Goal: Task Accomplishment & Management: Complete application form

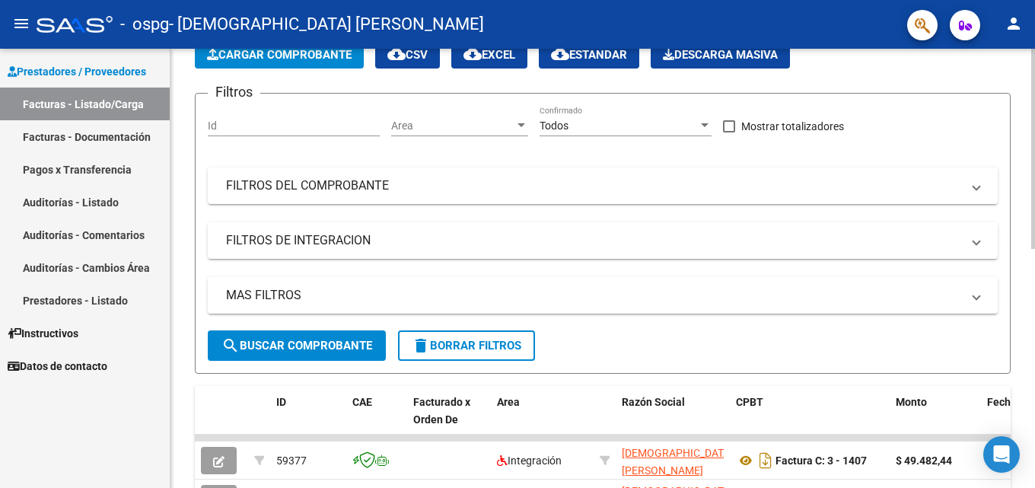
scroll to position [304, 0]
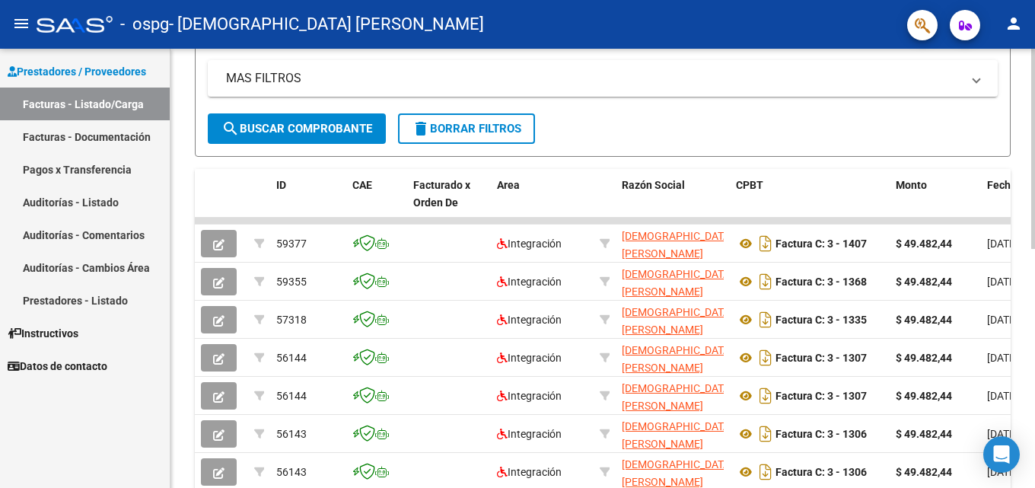
drag, startPoint x: 477, startPoint y: 241, endPoint x: 1034, endPoint y: 281, distance: 559.4
click at [1034, 281] on div "Video tutorial PRESTADORES -> Listado de CPBTs Emitidos por Prestadores / Prove…" at bounding box center [605, 220] width 869 height 953
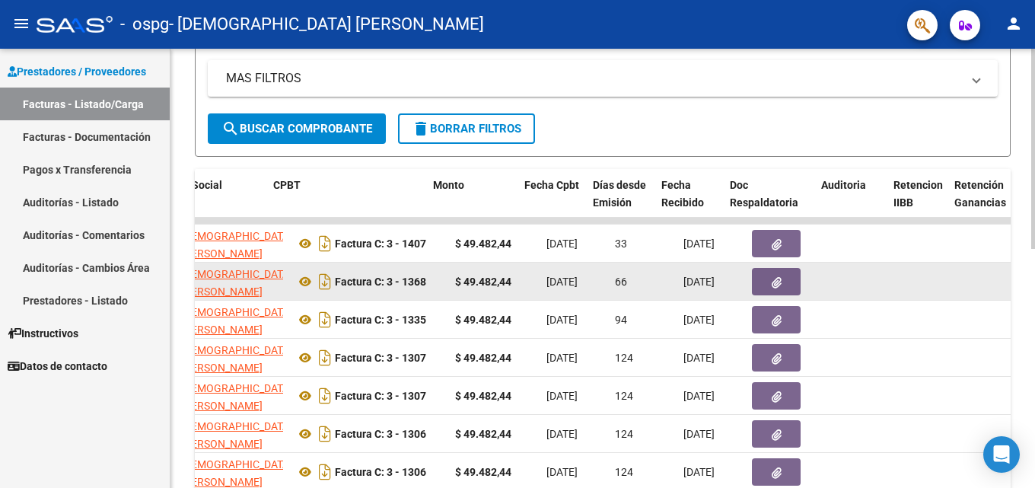
scroll to position [0, 463]
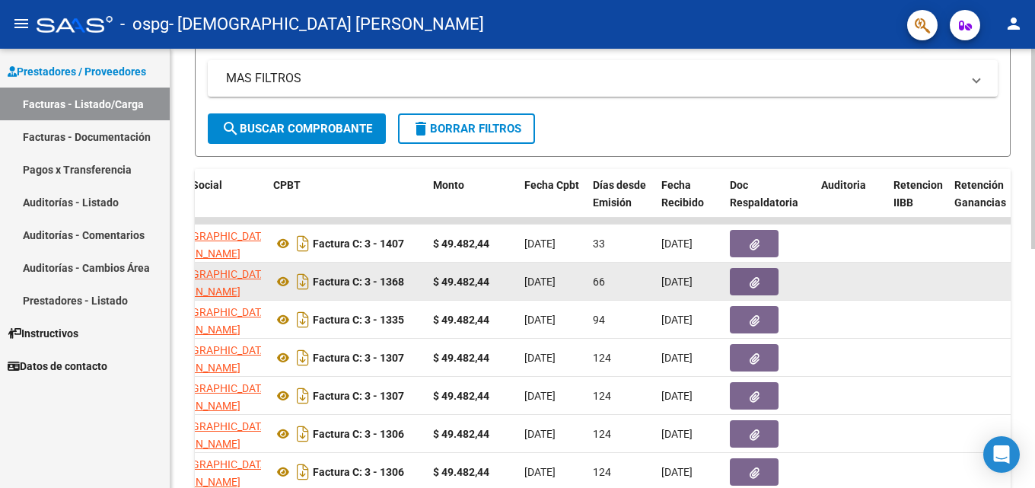
drag, startPoint x: 886, startPoint y: 238, endPoint x: 938, endPoint y: 267, distance: 59.3
click at [548, 267] on datatable-scroller "59377 Integración [PERSON_NAME] [PERSON_NAME] 23222694744 Factura C: 3 - 1407 $…" at bounding box center [140, 411] width 816 height 387
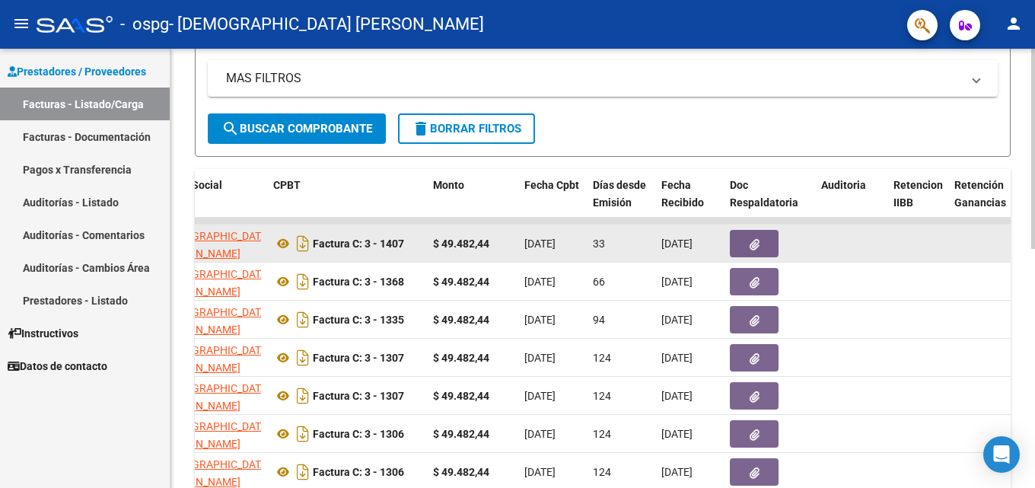
click at [879, 260] on datatable-body-cell at bounding box center [851, 243] width 72 height 37
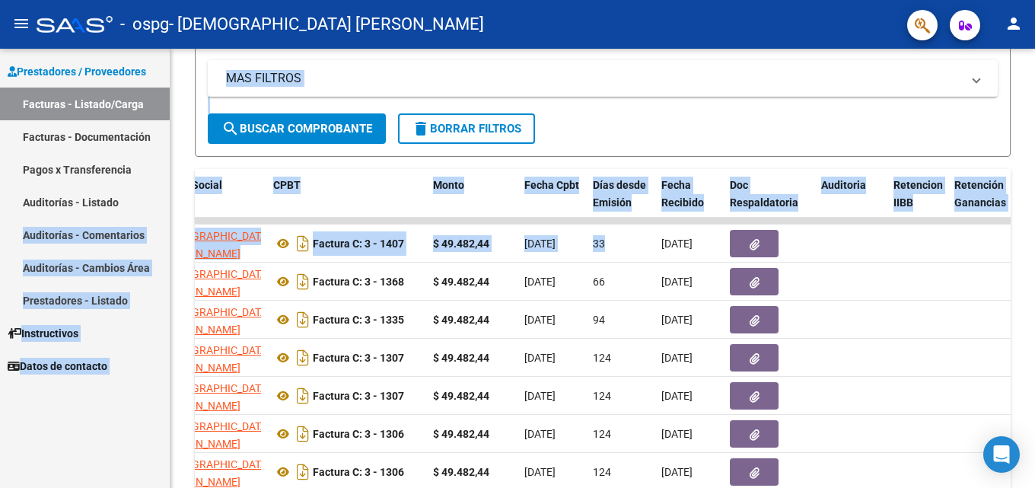
scroll to position [0, 0]
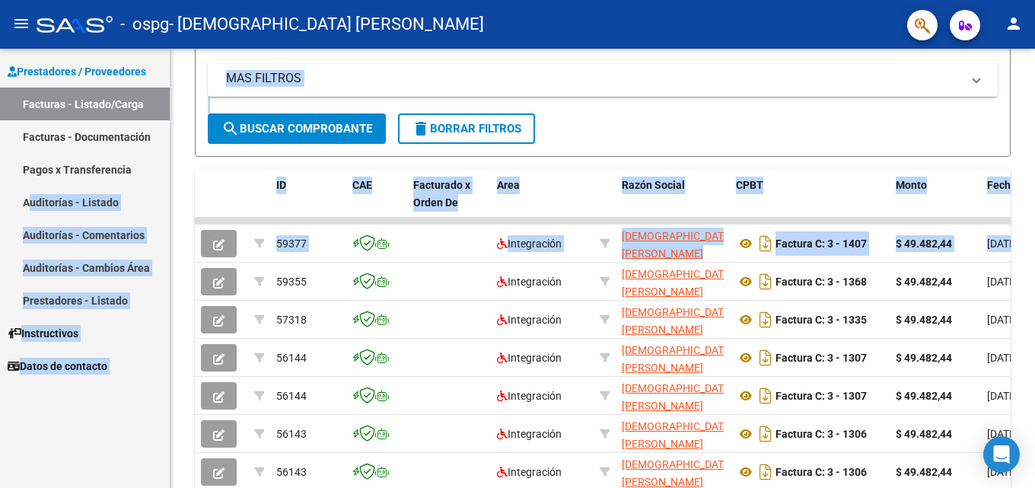
drag, startPoint x: 624, startPoint y: 240, endPoint x: 39, endPoint y: 223, distance: 585.6
click at [30, 218] on mat-sidenav-container "Prestadores / Proveedores Facturas - Listado/Carga Facturas - Documentación Pag…" at bounding box center [517, 268] width 1035 height 439
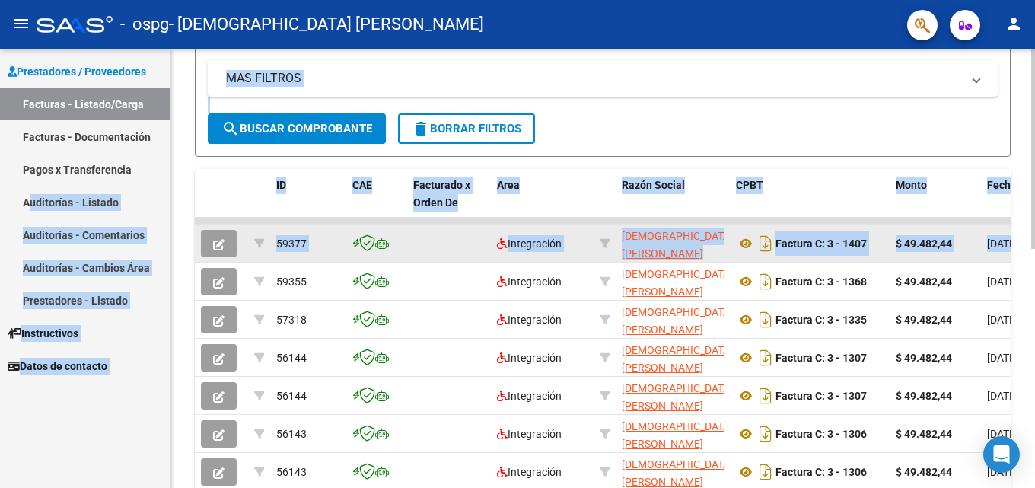
click at [466, 231] on datatable-body-cell at bounding box center [449, 243] width 84 height 37
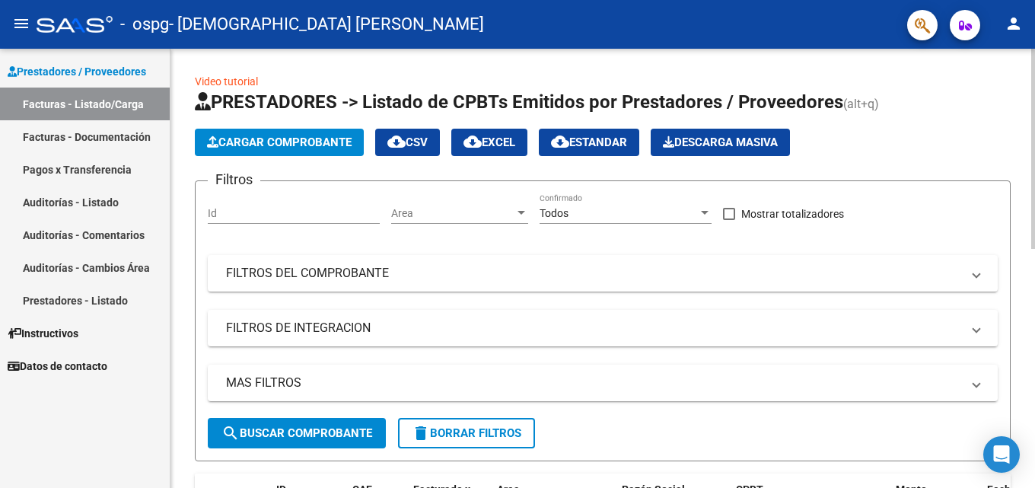
click at [251, 147] on span "Cargar Comprobante" at bounding box center [279, 142] width 145 height 14
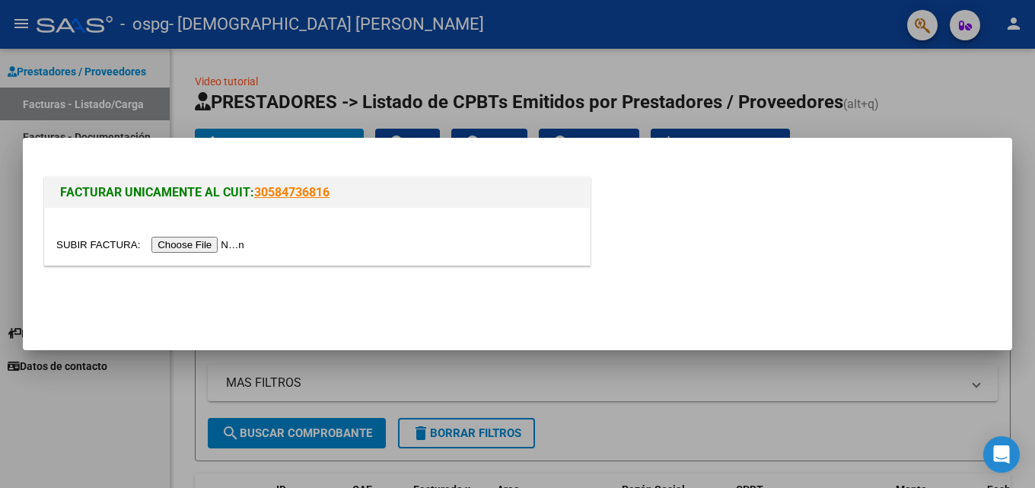
click at [226, 240] on input "file" at bounding box center [152, 245] width 193 height 16
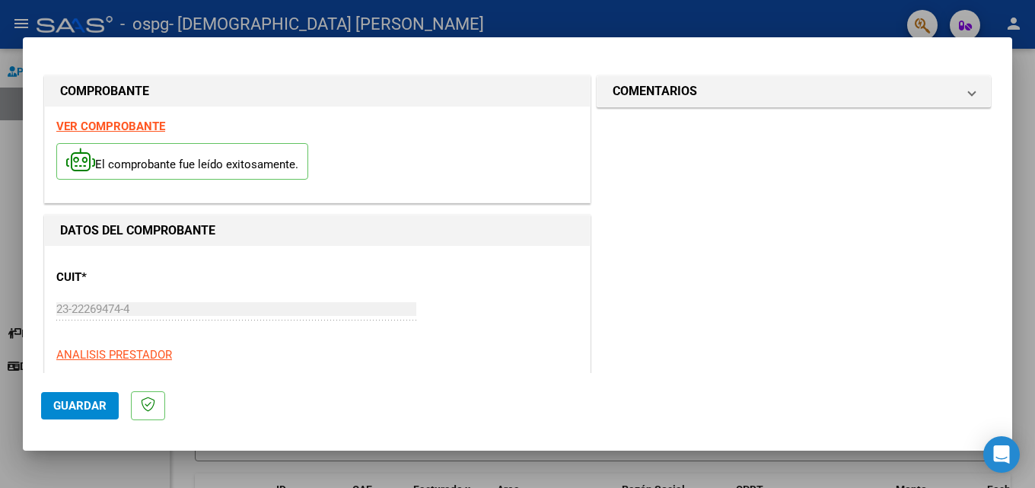
click at [102, 403] on span "Guardar" at bounding box center [79, 406] width 53 height 14
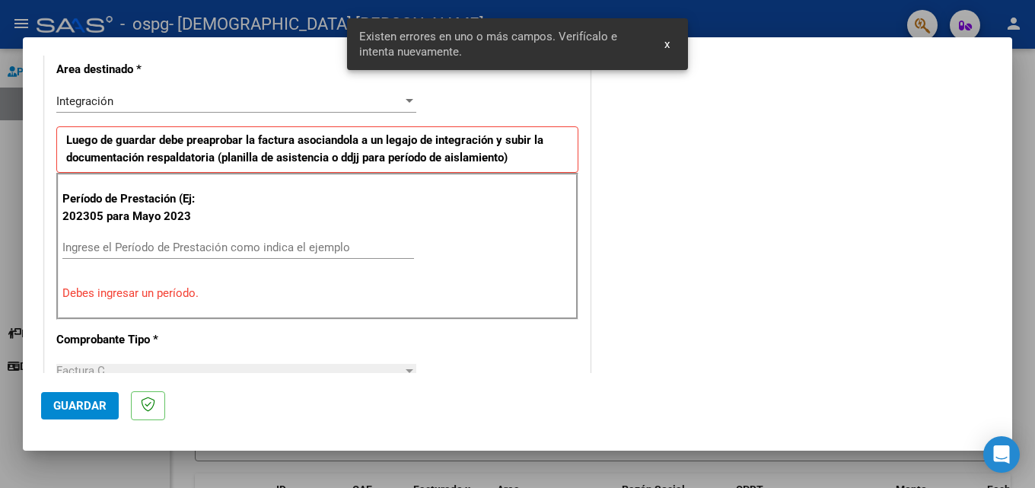
scroll to position [343, 0]
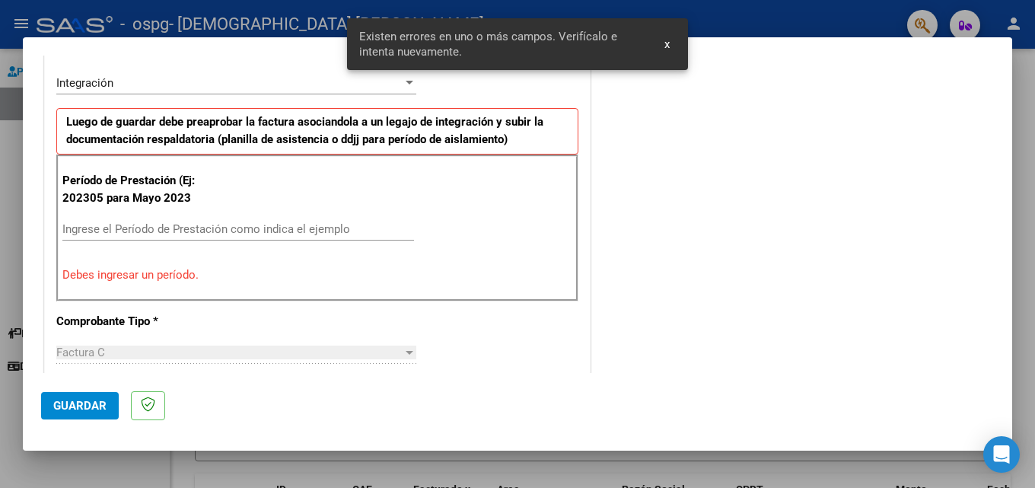
click at [169, 272] on p "Debes ingresar un período." at bounding box center [317, 275] width 510 height 18
click at [155, 223] on input "Ingrese el Período de Prestación como indica el ejemplo" at bounding box center [238, 229] width 352 height 14
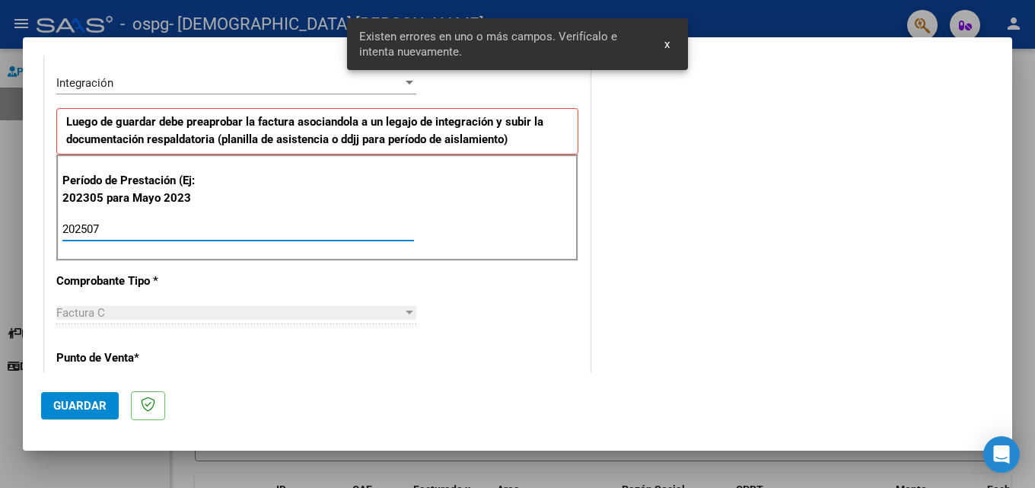
click at [155, 223] on input "202507" at bounding box center [238, 229] width 352 height 14
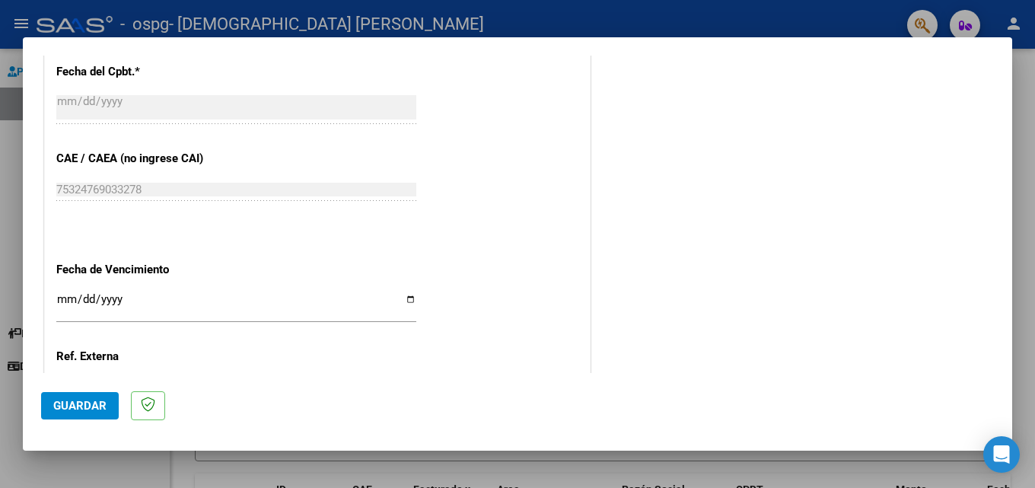
scroll to position [952, 0]
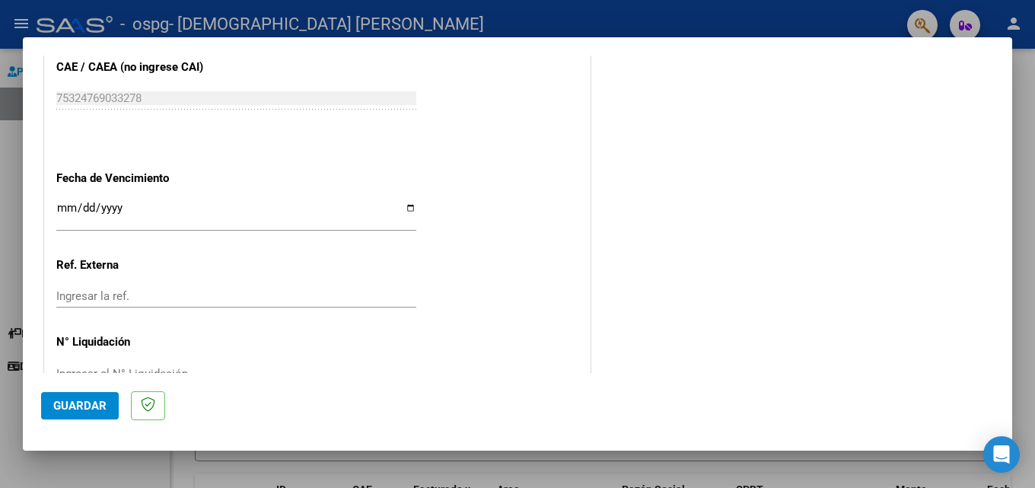
type input "202507"
click at [406, 204] on input "Ingresar la fecha" at bounding box center [236, 214] width 360 height 24
type input "[DATE]"
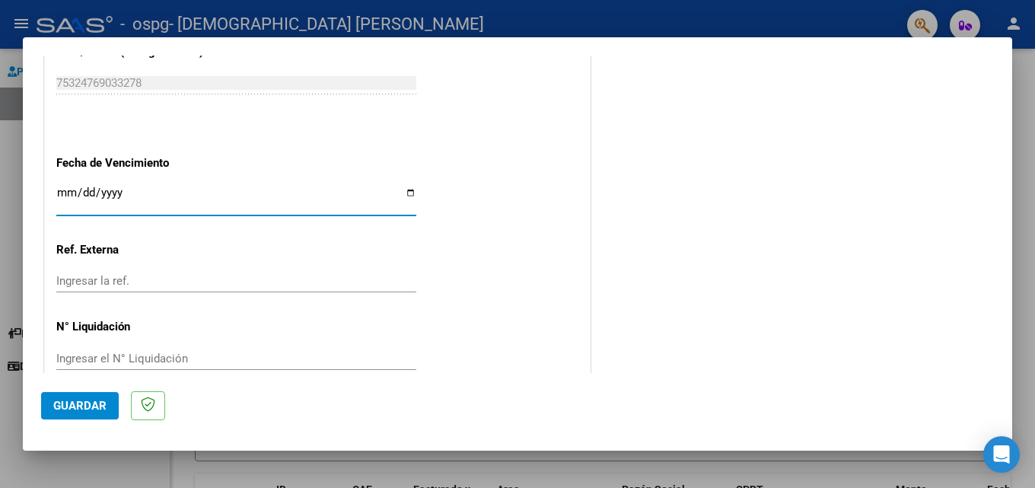
scroll to position [993, 0]
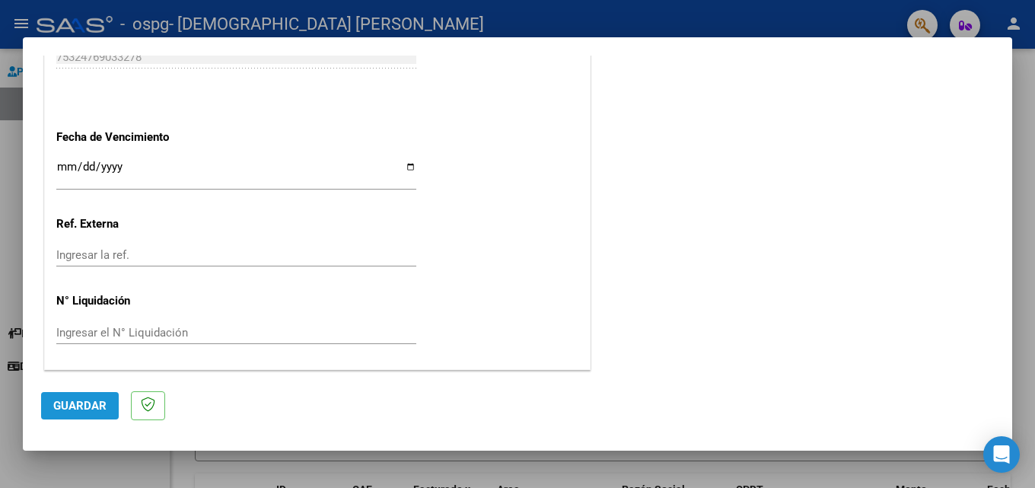
click at [111, 404] on button "Guardar" at bounding box center [80, 405] width 78 height 27
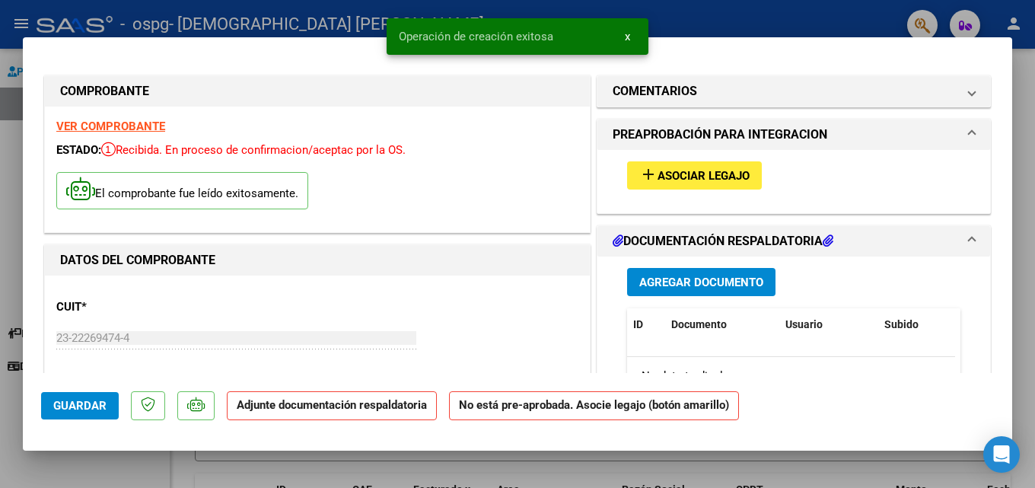
click at [690, 177] on span "Asociar Legajo" at bounding box center [704, 176] width 92 height 14
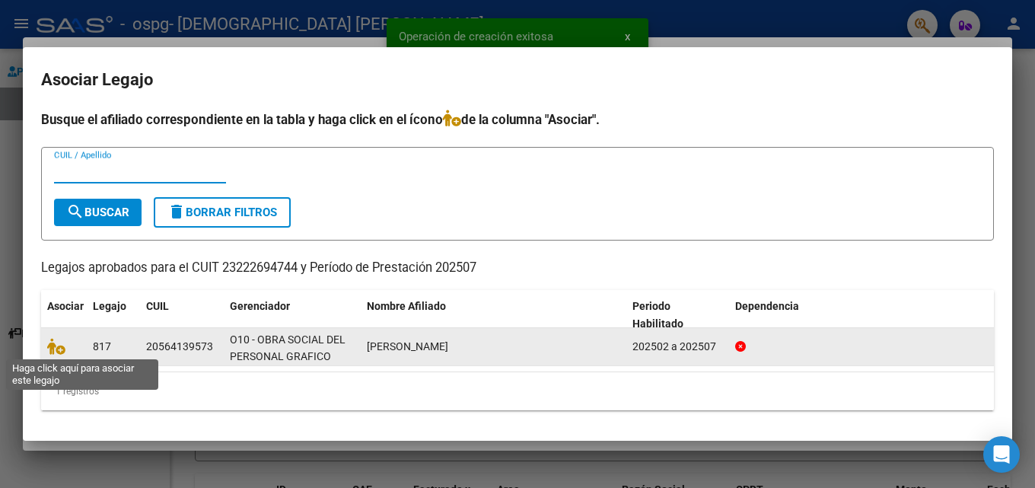
click at [67, 346] on span at bounding box center [58, 347] width 23 height 12
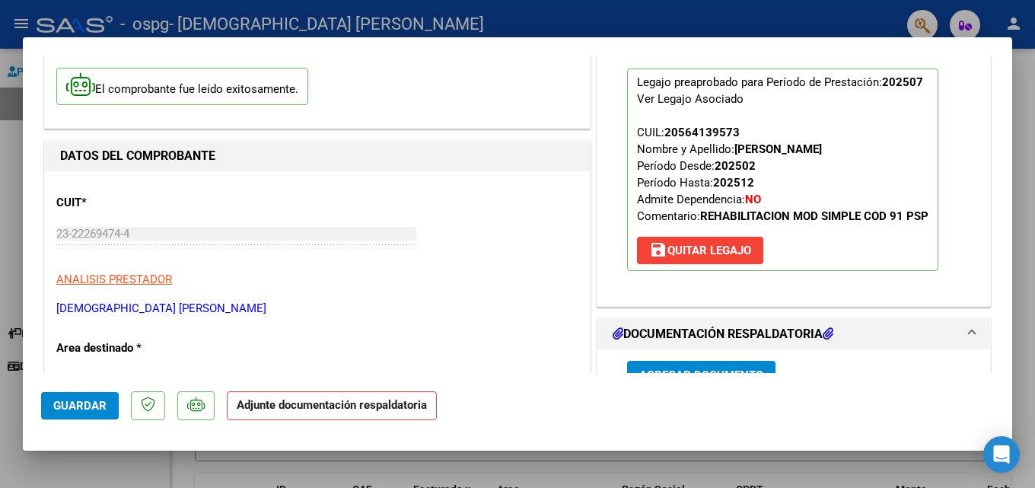
scroll to position [152, 0]
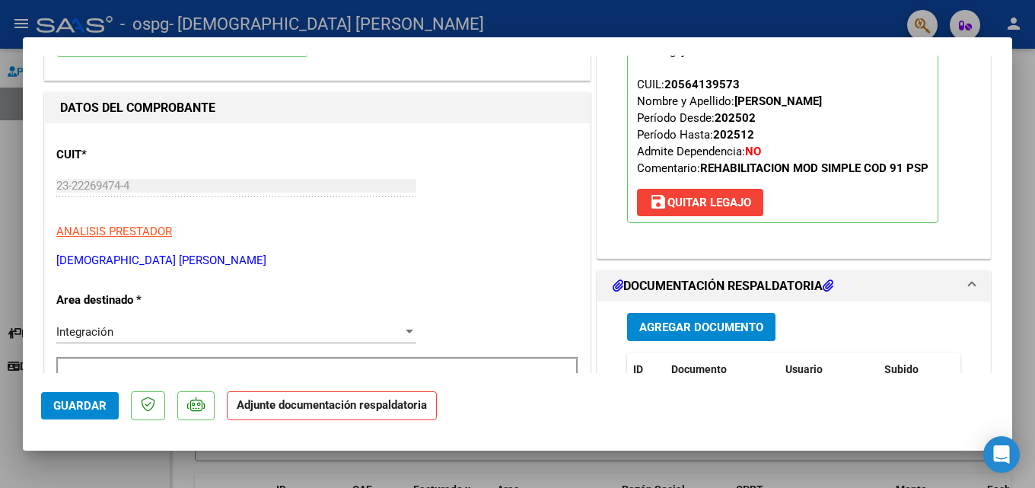
click at [327, 398] on strong "Adjunte documentación respaldatoria" at bounding box center [332, 405] width 190 height 14
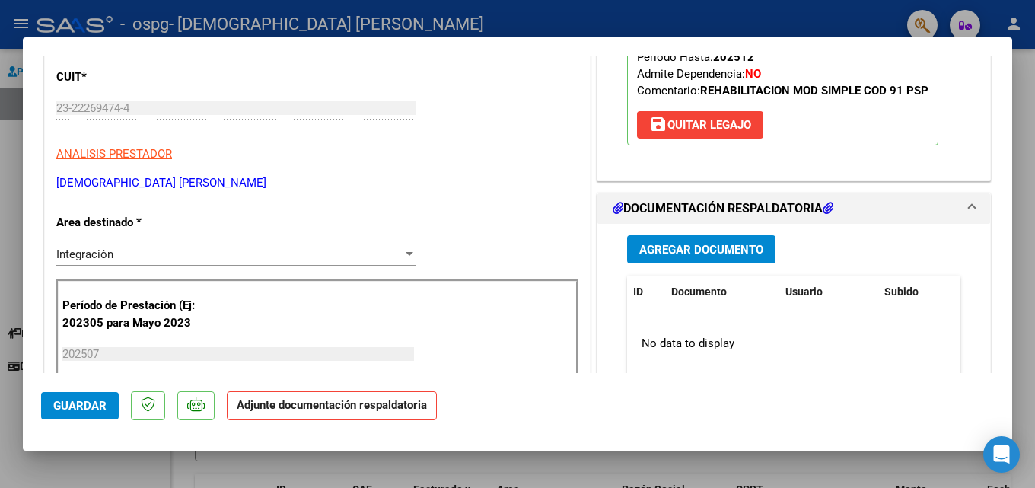
scroll to position [304, 0]
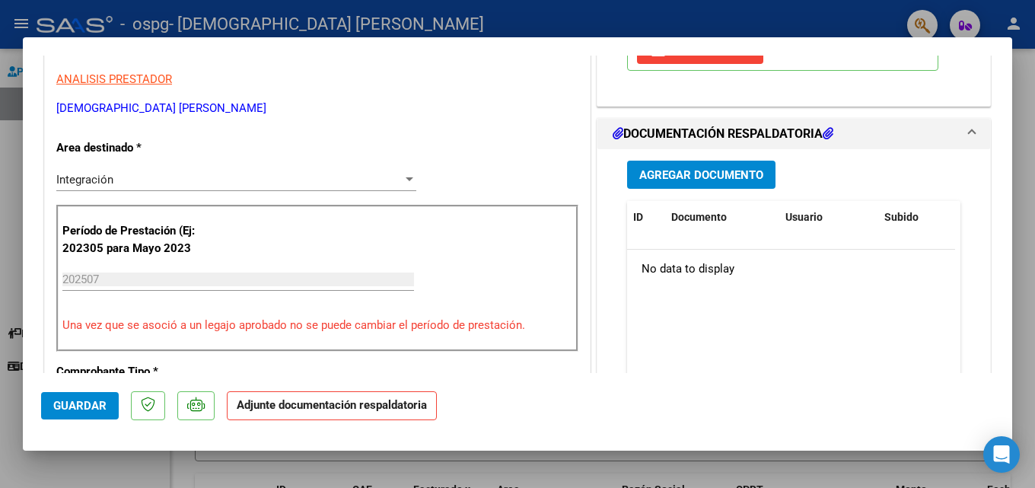
click at [683, 174] on span "Agregar Documento" at bounding box center [701, 175] width 124 height 14
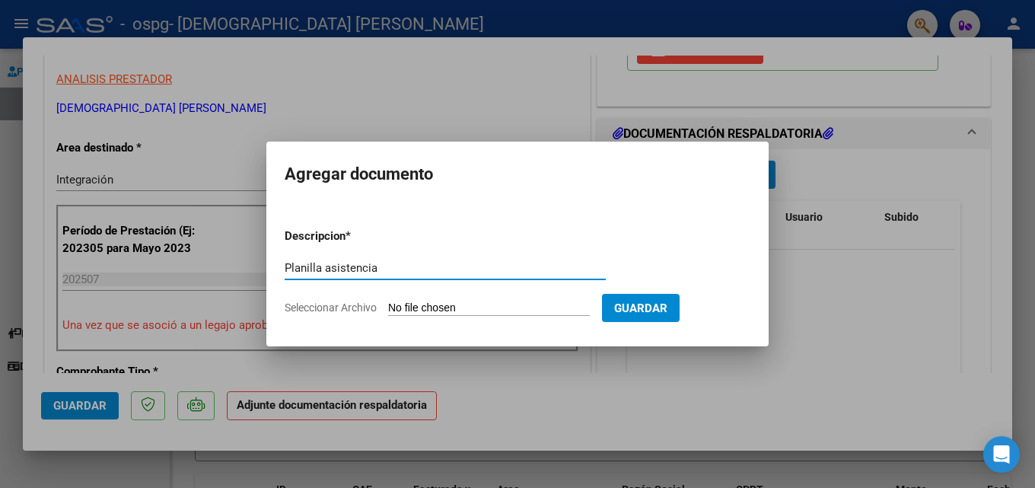
type input "Planilla asistencia"
click at [433, 313] on input "Seleccionar Archivo" at bounding box center [489, 308] width 202 height 14
type input "C:\fakepath\[PERSON_NAME].pdf"
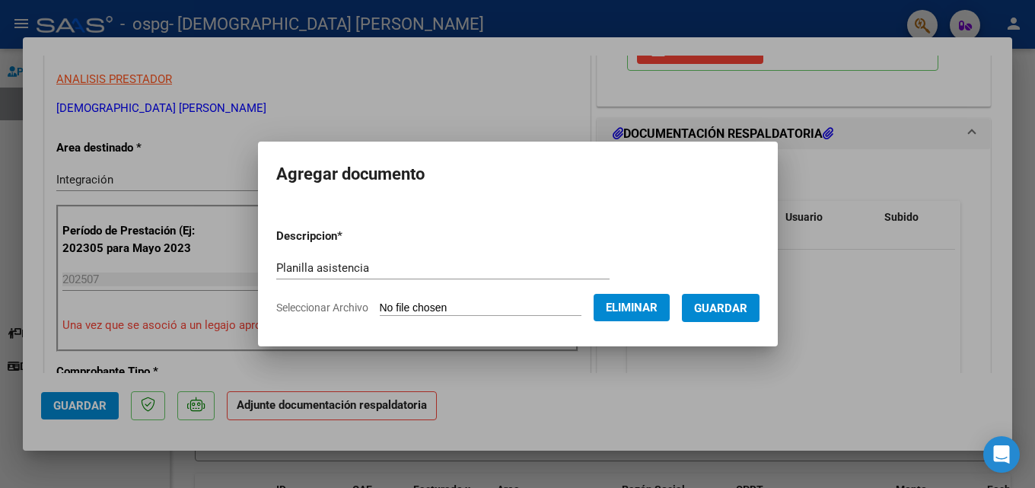
click at [721, 315] on button "Guardar" at bounding box center [721, 308] width 78 height 28
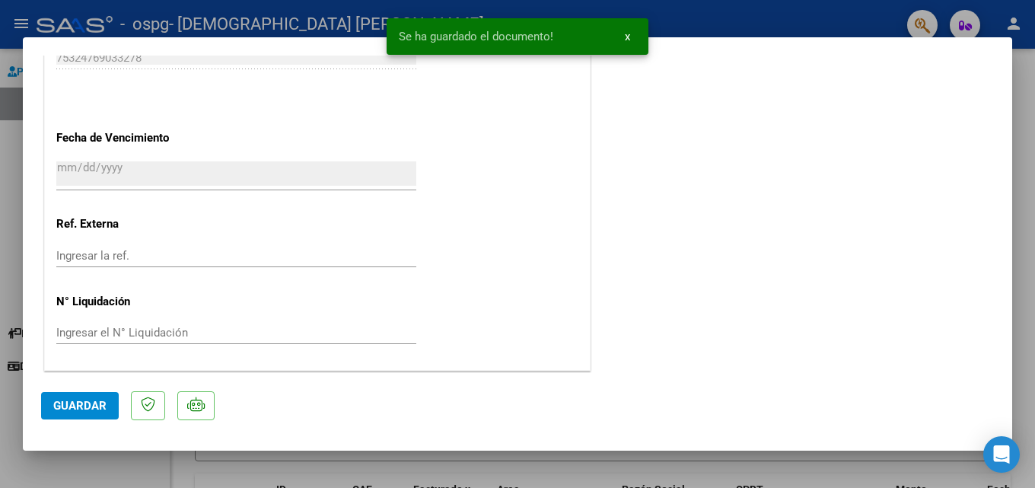
scroll to position [1045, 0]
click at [93, 397] on button "Guardar" at bounding box center [80, 405] width 78 height 27
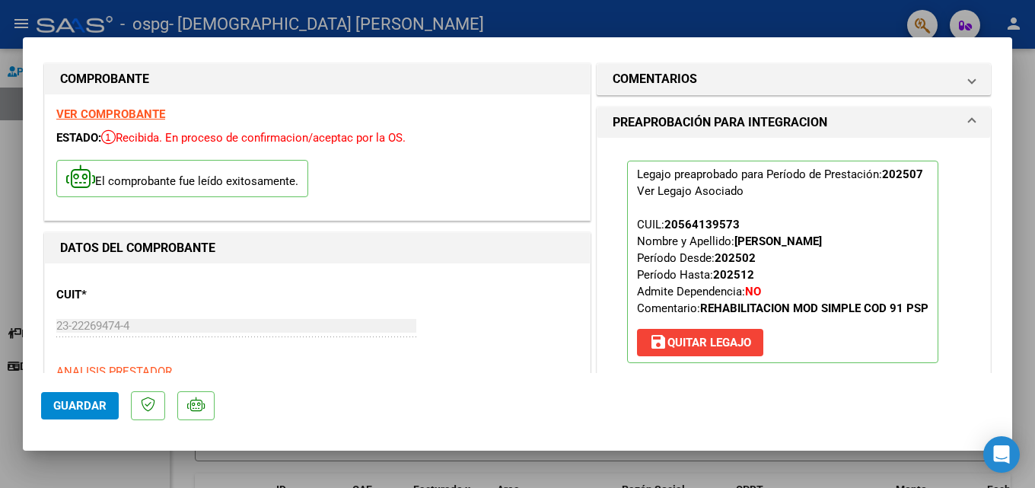
scroll to position [0, 0]
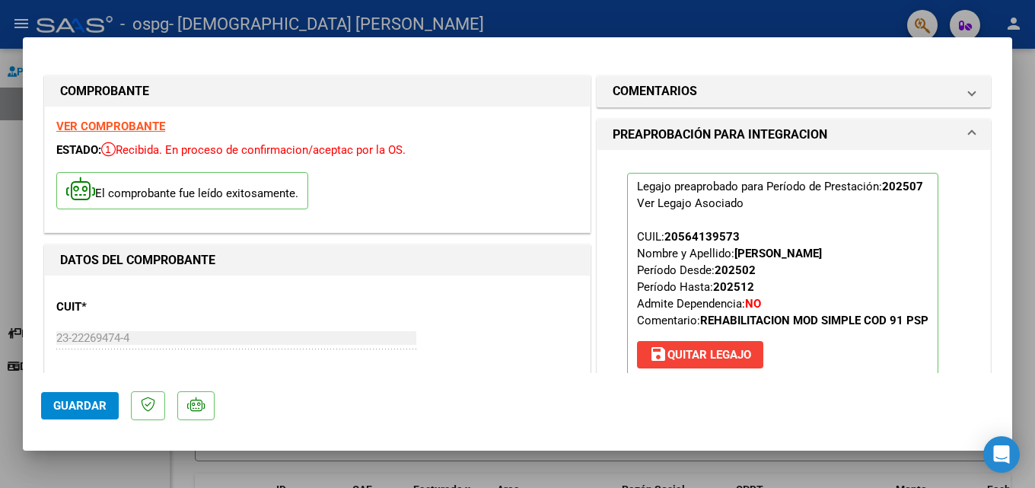
click at [343, 472] on div at bounding box center [517, 244] width 1035 height 488
type input "$ 0,00"
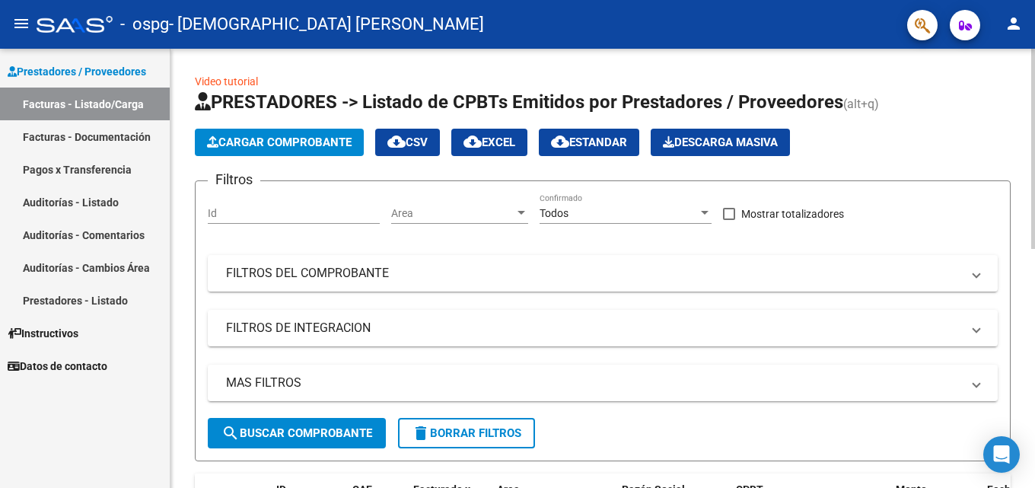
scroll to position [228, 0]
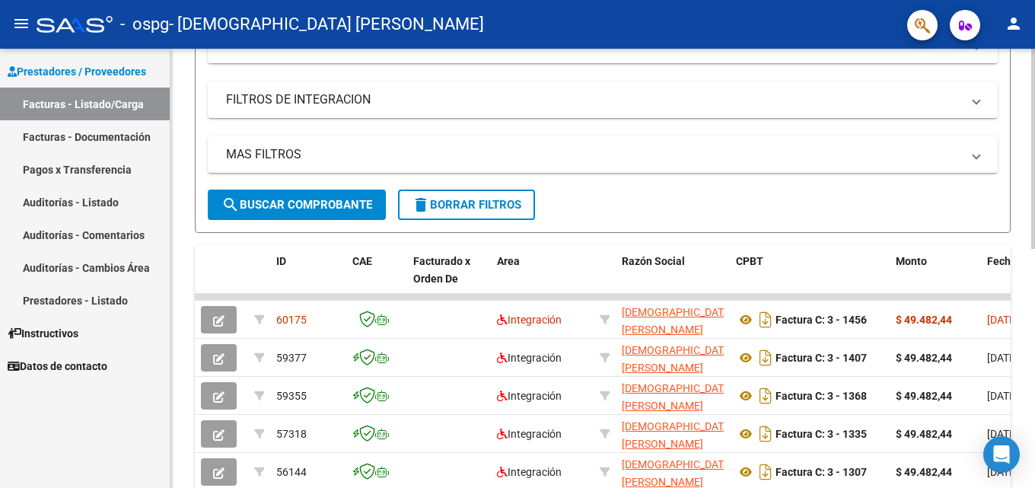
drag, startPoint x: 547, startPoint y: 329, endPoint x: 1034, endPoint y: 303, distance: 488.6
click at [1034, 303] on div "Video tutorial PRESTADORES -> Listado de CPBTs Emitidos por Prestadores / Prove…" at bounding box center [605, 296] width 869 height 953
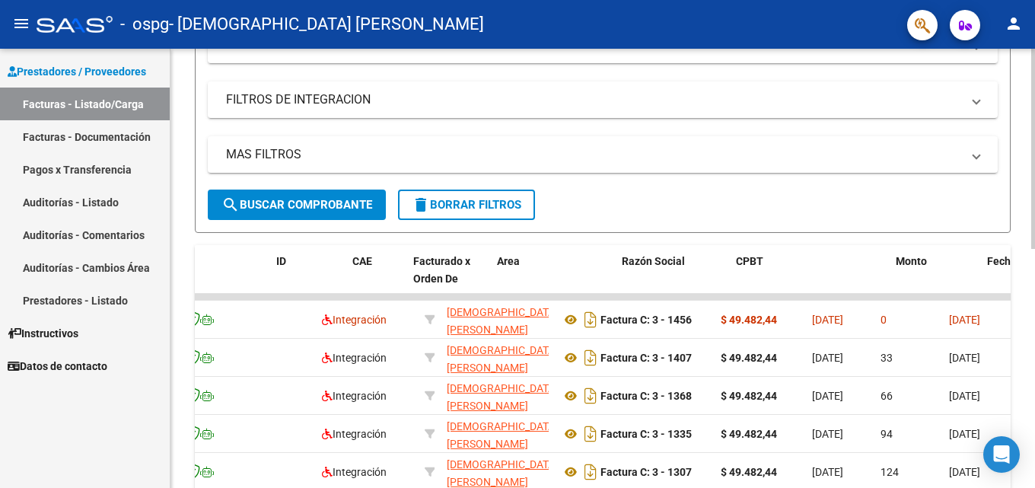
drag, startPoint x: 971, startPoint y: 324, endPoint x: 1034, endPoint y: 325, distance: 63.9
click at [1034, 325] on div "Video tutorial PRESTADORES -> Listado de CPBTs Emitidos por Prestadores / Prove…" at bounding box center [605, 296] width 869 height 953
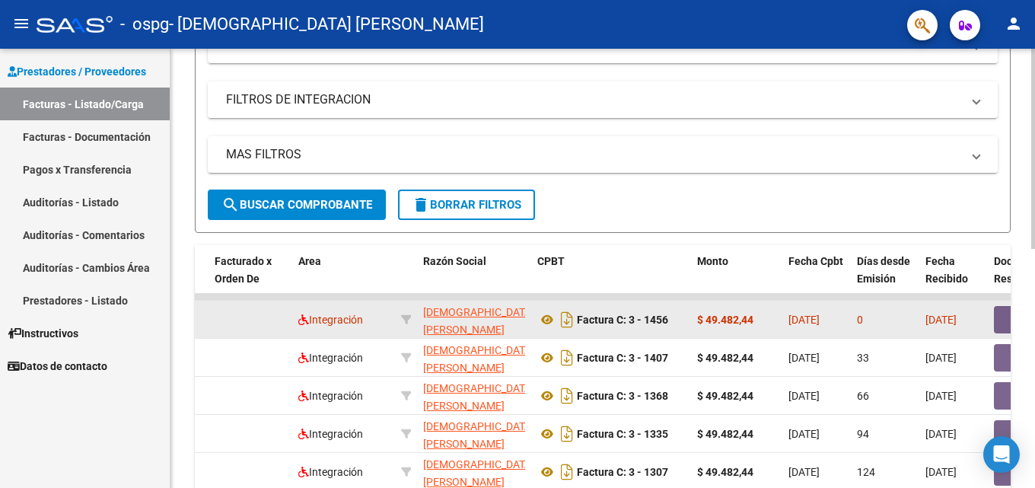
click at [872, 327] on div "0" at bounding box center [885, 320] width 56 height 18
